Goal: Information Seeking & Learning: Learn about a topic

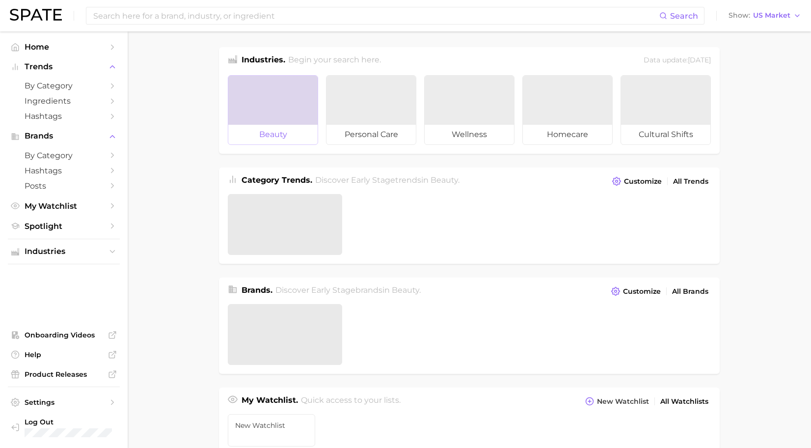
click at [234, 95] on div at bounding box center [272, 100] width 89 height 49
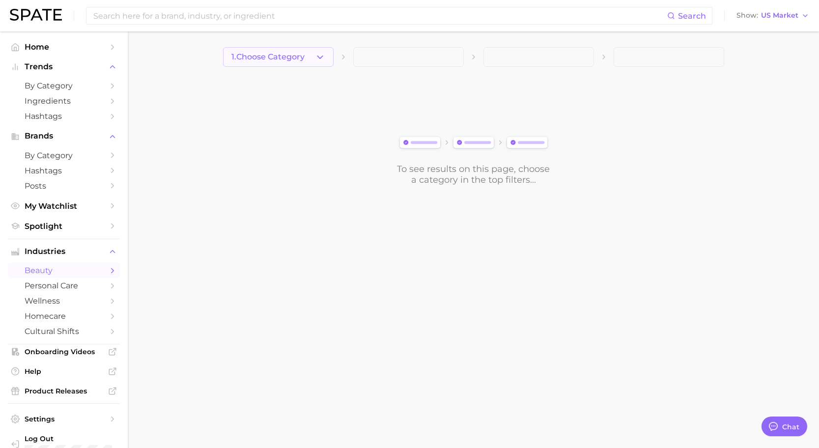
click at [307, 56] on button "1. Choose Category" at bounding box center [278, 57] width 110 height 20
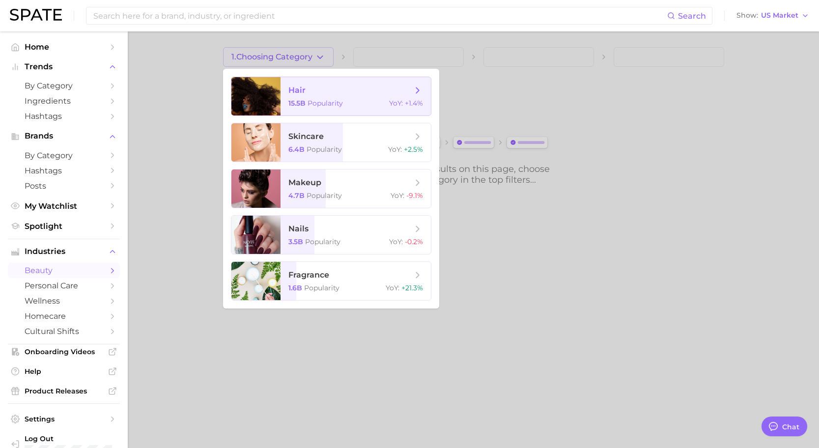
click at [332, 109] on span "hair 15.5b Popularity YoY : +1.4%" at bounding box center [355, 96] width 150 height 38
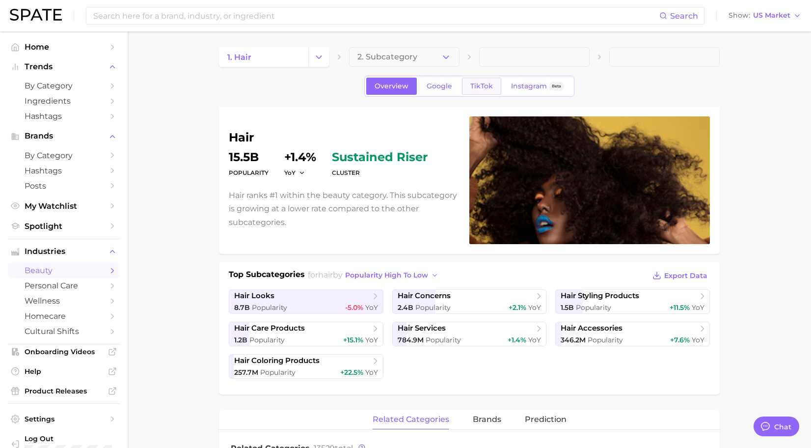
click at [474, 92] on link "TikTok" at bounding box center [481, 86] width 39 height 17
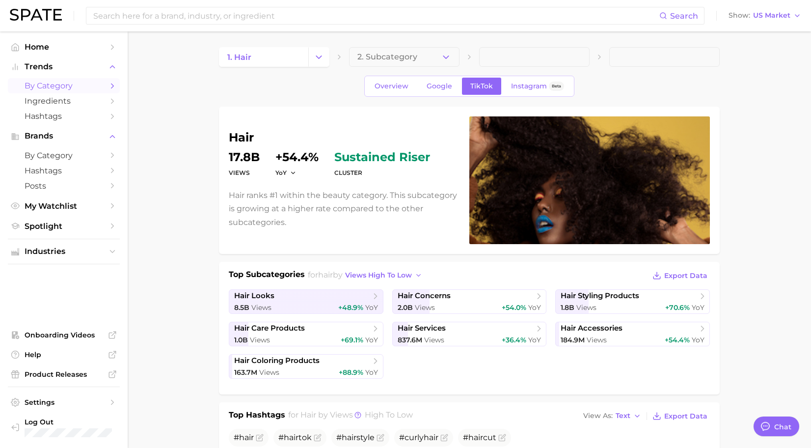
click at [68, 90] on span "by Category" at bounding box center [64, 85] width 79 height 9
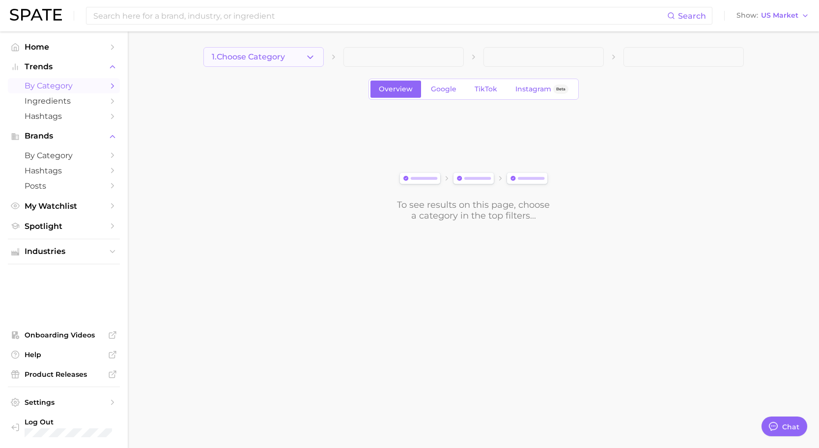
click at [315, 58] on button "1. Choose Category" at bounding box center [263, 57] width 120 height 20
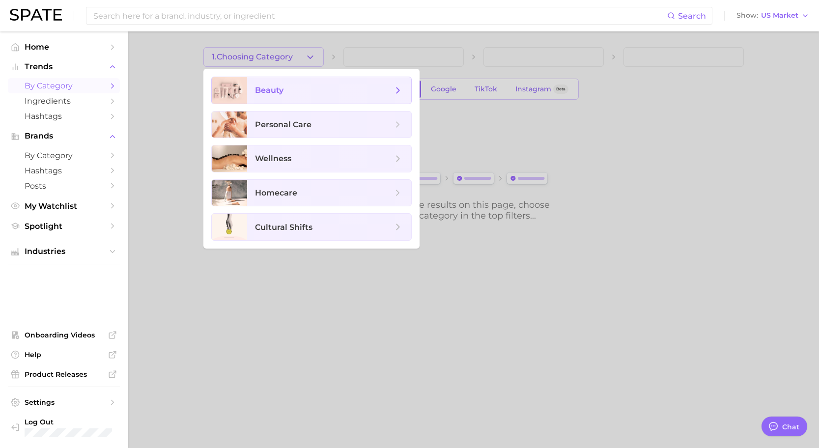
click at [306, 82] on span "beauty" at bounding box center [329, 90] width 164 height 27
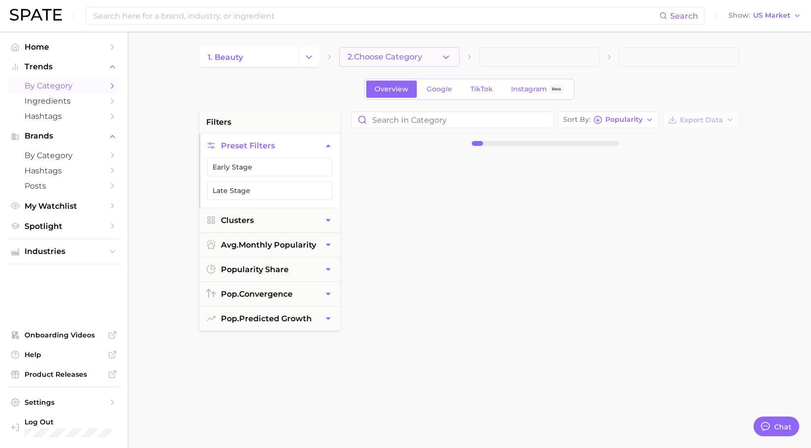
click at [395, 52] on button "2. Choose Category" at bounding box center [399, 57] width 120 height 20
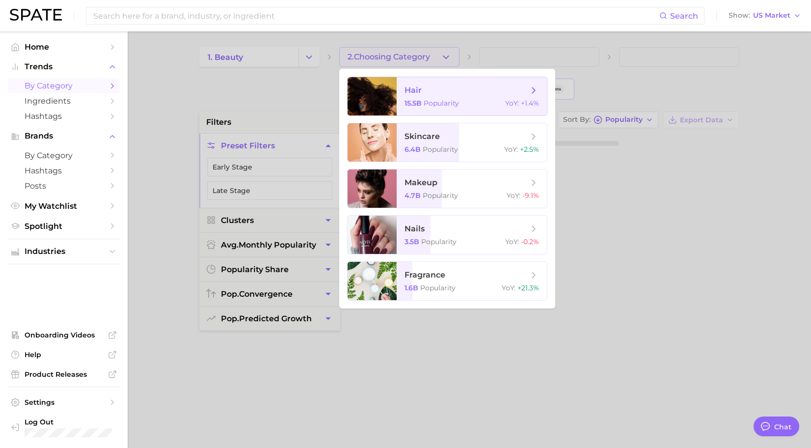
click at [414, 92] on span "hair" at bounding box center [413, 89] width 17 height 9
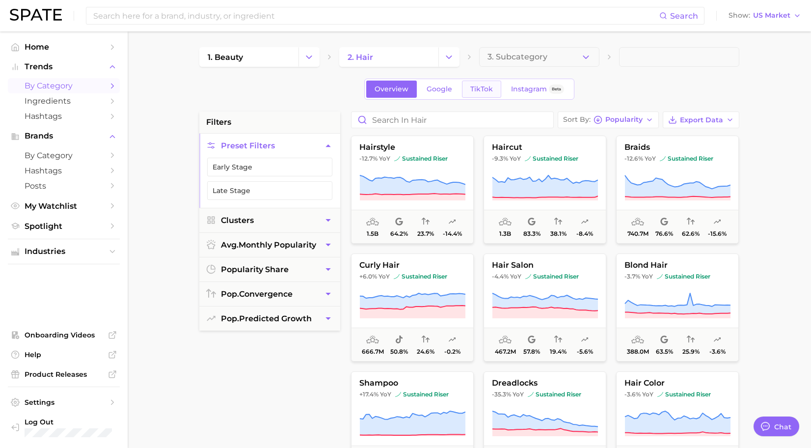
click at [473, 89] on span "TikTok" at bounding box center [481, 89] width 23 height 8
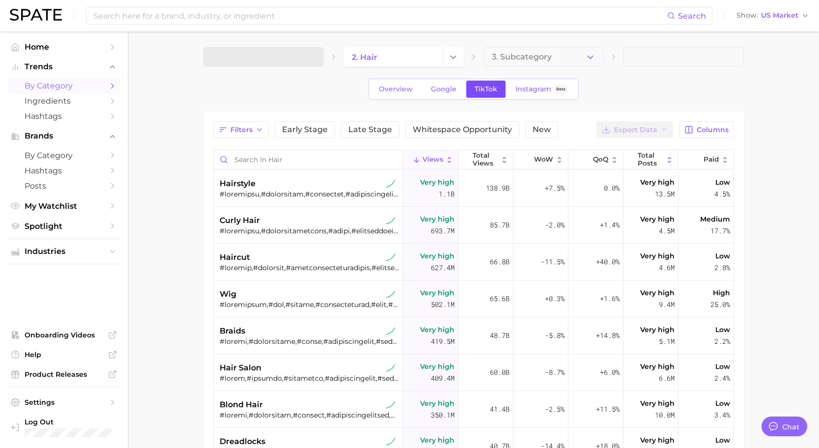
type textarea "x"
click at [439, 89] on span "Google" at bounding box center [440, 89] width 26 height 8
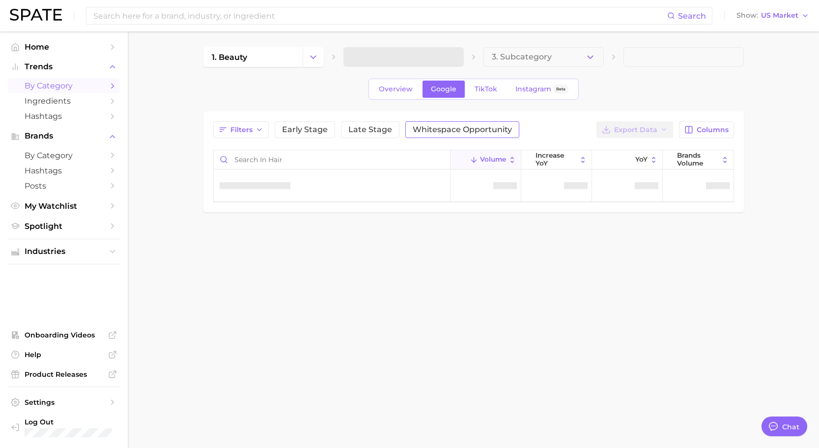
click at [443, 130] on span "Whitespace Opportunity" at bounding box center [461, 130] width 99 height 8
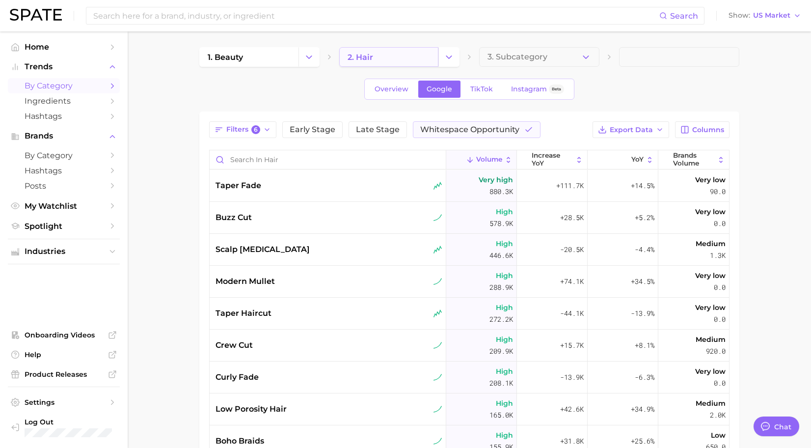
click at [402, 55] on link "2. hair" at bounding box center [388, 57] width 99 height 20
click at [444, 54] on icon "Change Category" at bounding box center [449, 57] width 10 height 10
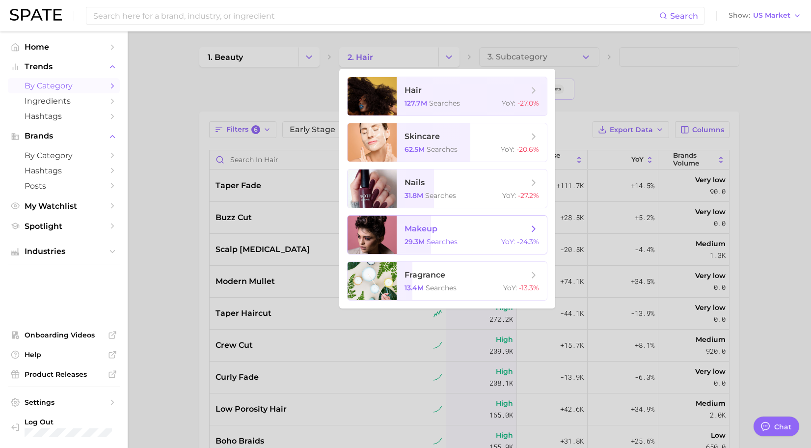
click at [440, 215] on div "makeup 29.3m searches YoY : -24.3%" at bounding box center [447, 234] width 200 height 39
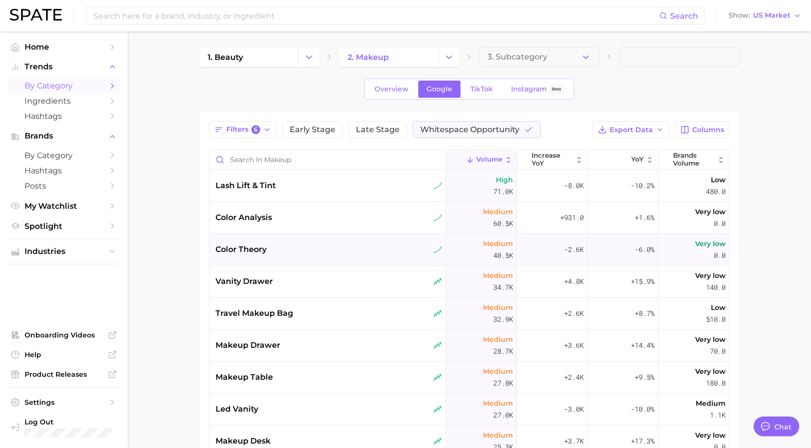
click at [374, 220] on div "color analysis" at bounding box center [329, 218] width 227 height 12
